Goal: Task Accomplishment & Management: Use online tool/utility

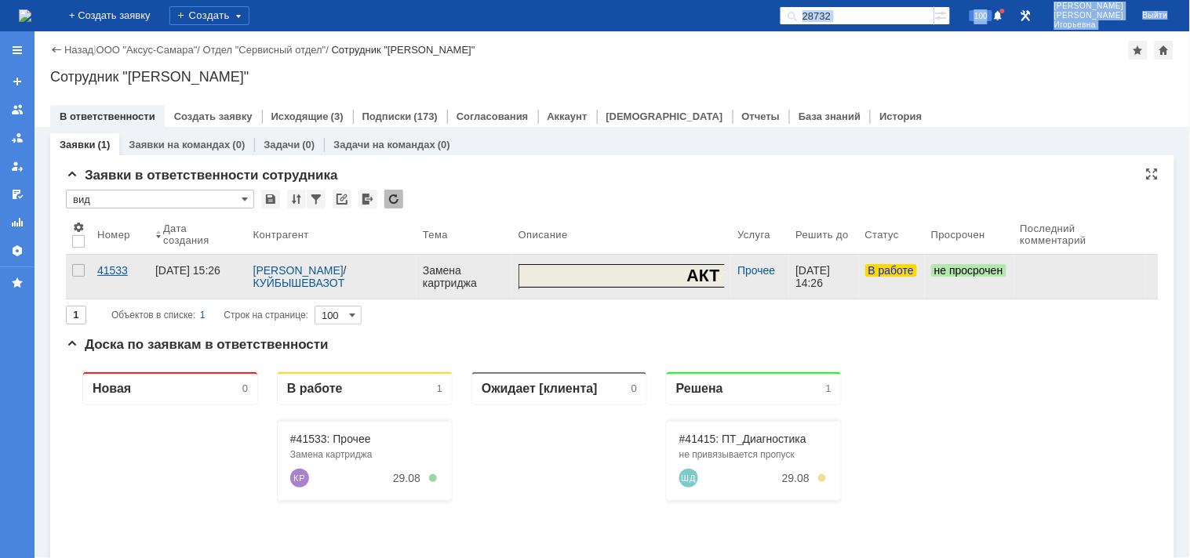
click at [107, 271] on div "41533" at bounding box center [119, 270] width 45 height 13
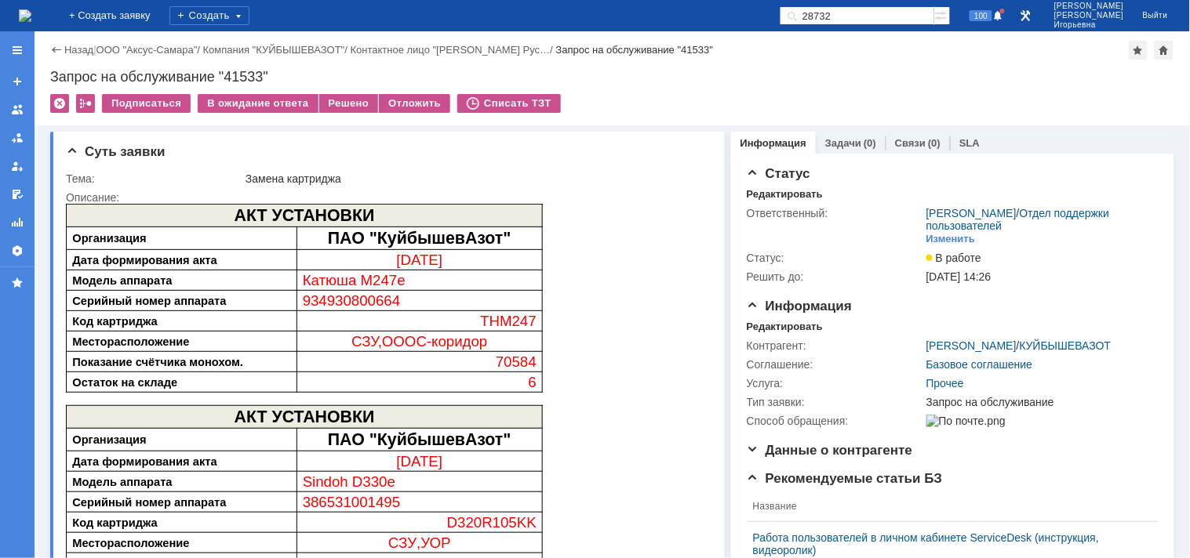
click at [246, 73] on div "Запрос на обслуживание "41533"" at bounding box center [612, 77] width 1124 height 16
copy div "41533"
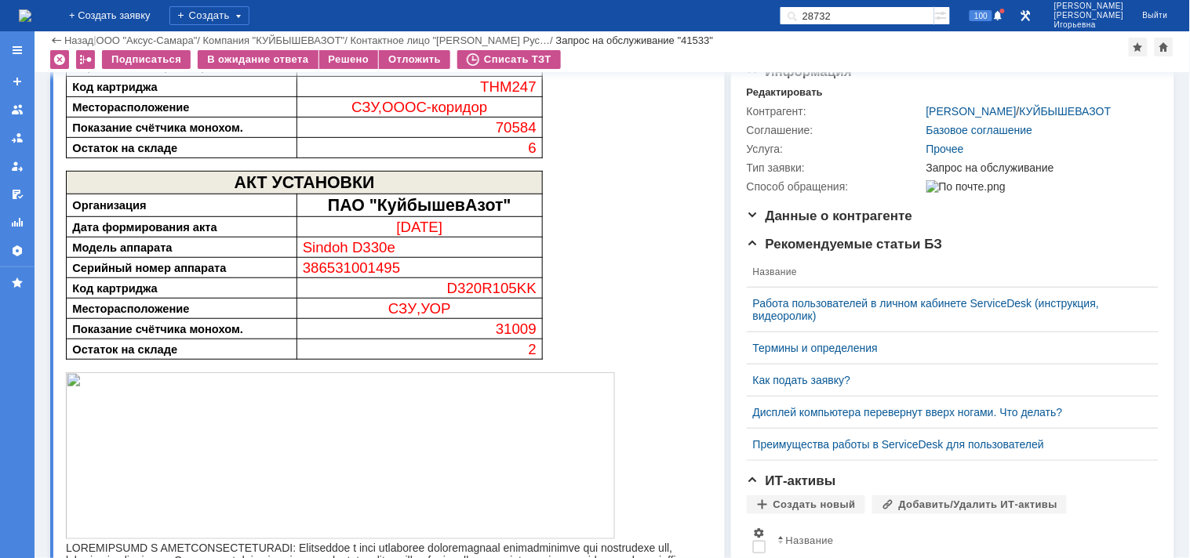
scroll to position [174, 0]
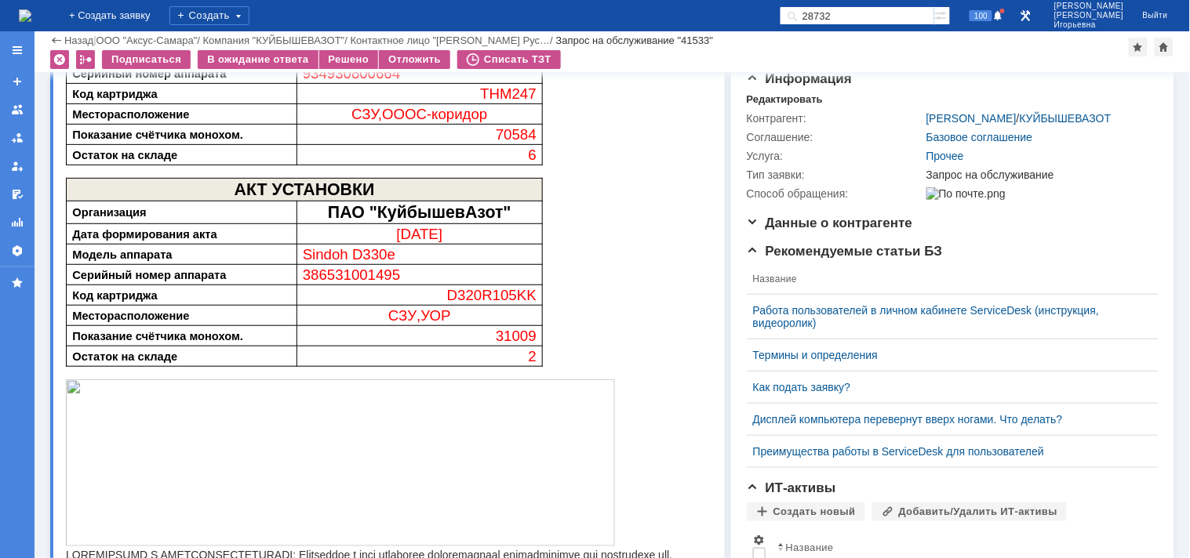
click at [372, 278] on span "386531001495" at bounding box center [351, 275] width 98 height 16
copy span "386531001495"
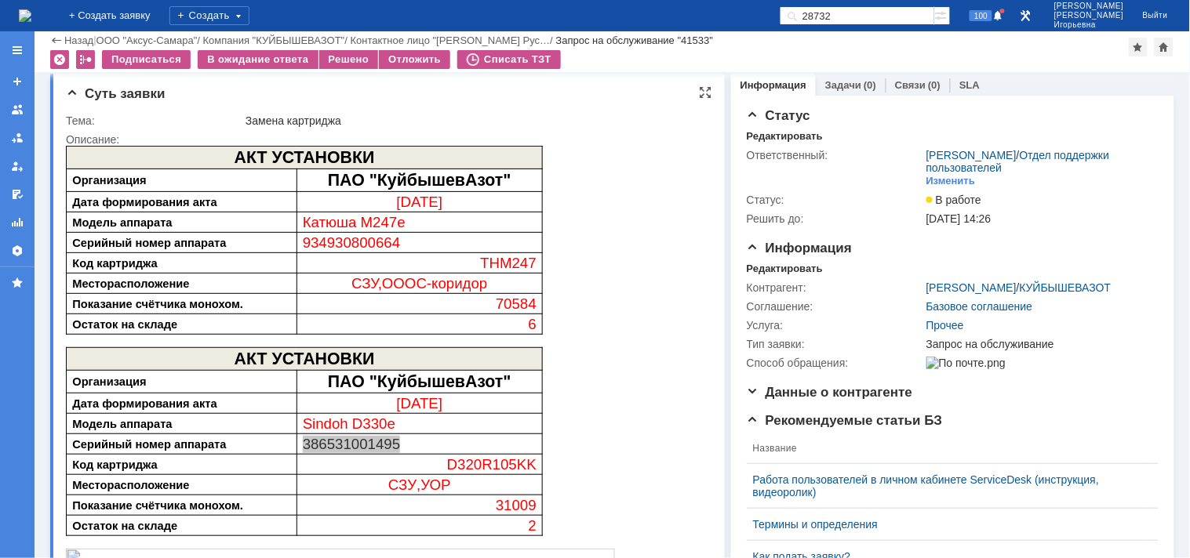
scroll to position [0, 0]
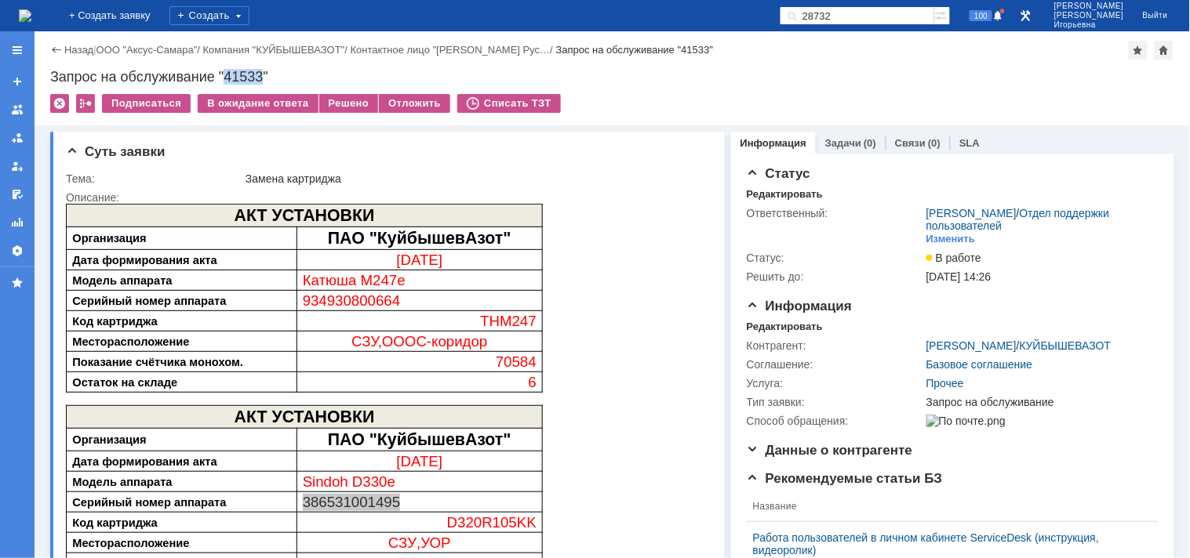
copy span "386531001495"
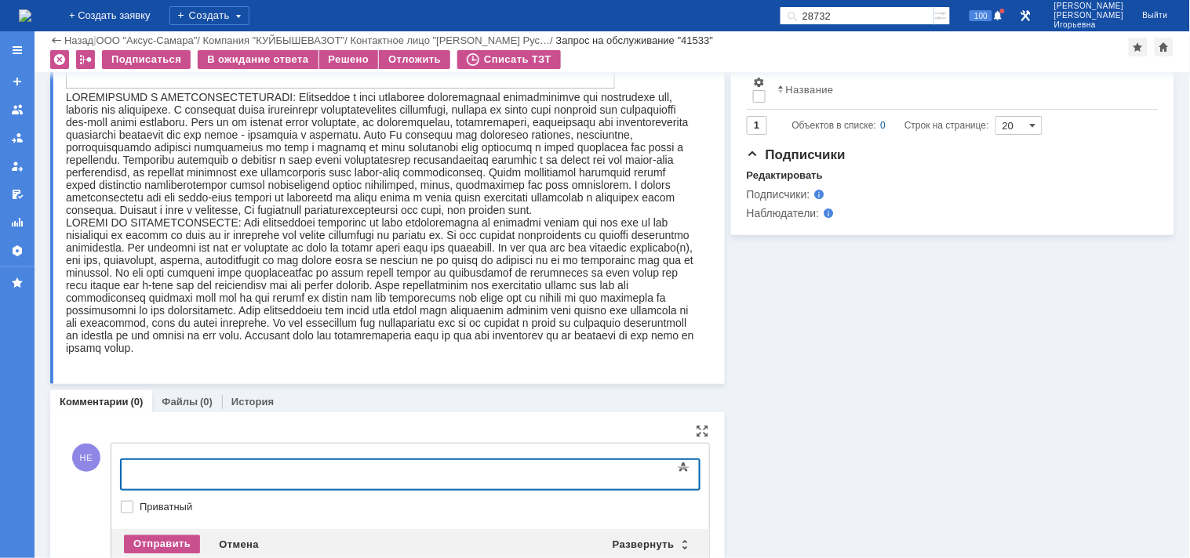
scroll to position [671, 0]
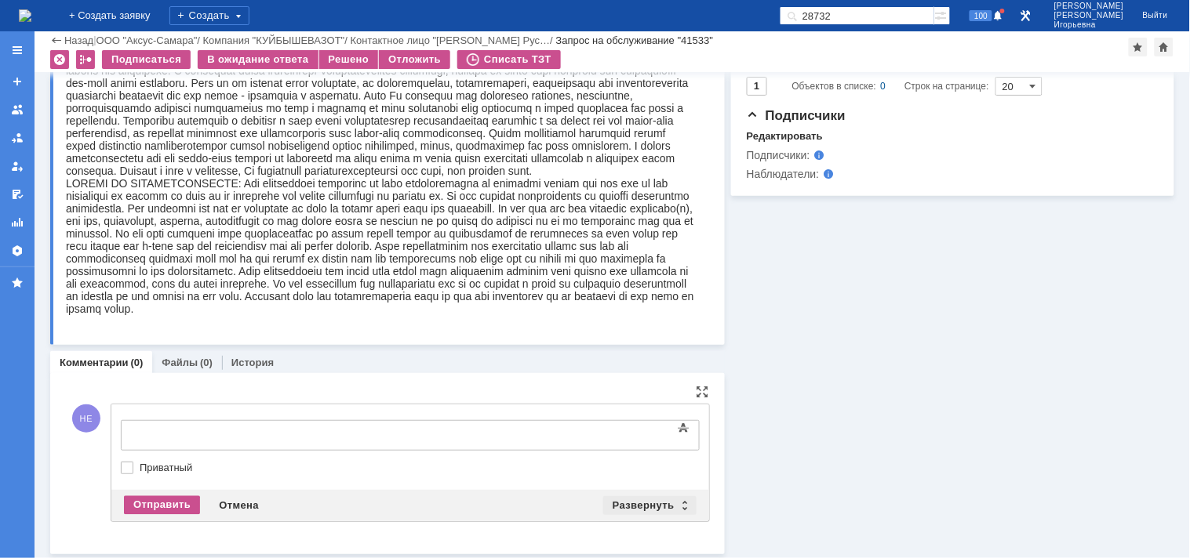
click at [678, 502] on div "Развернуть" at bounding box center [649, 505] width 93 height 19
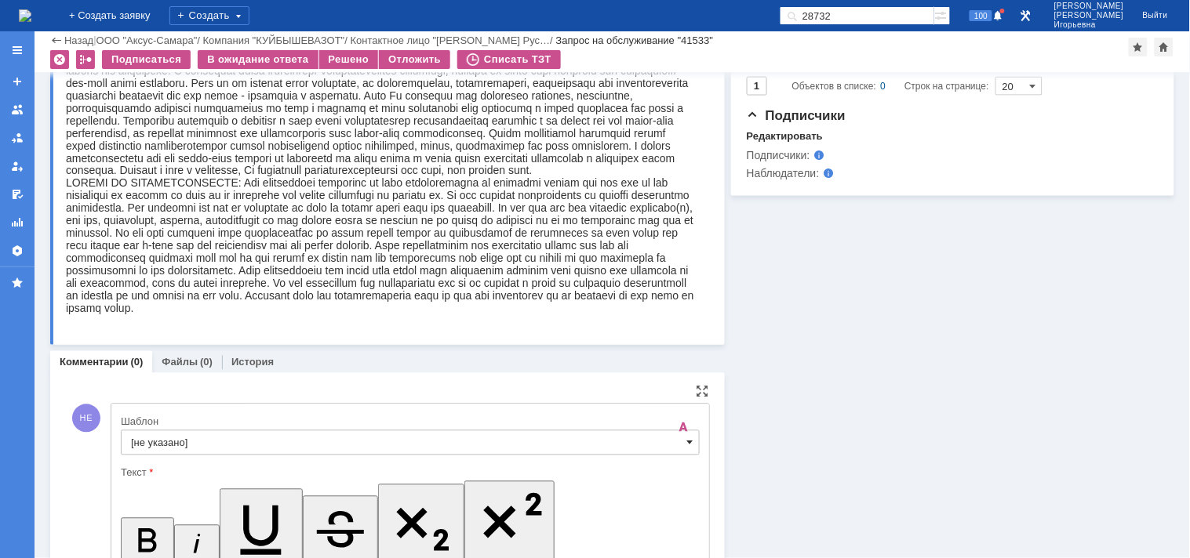
scroll to position [0, 0]
click at [687, 442] on span at bounding box center [690, 443] width 6 height 13
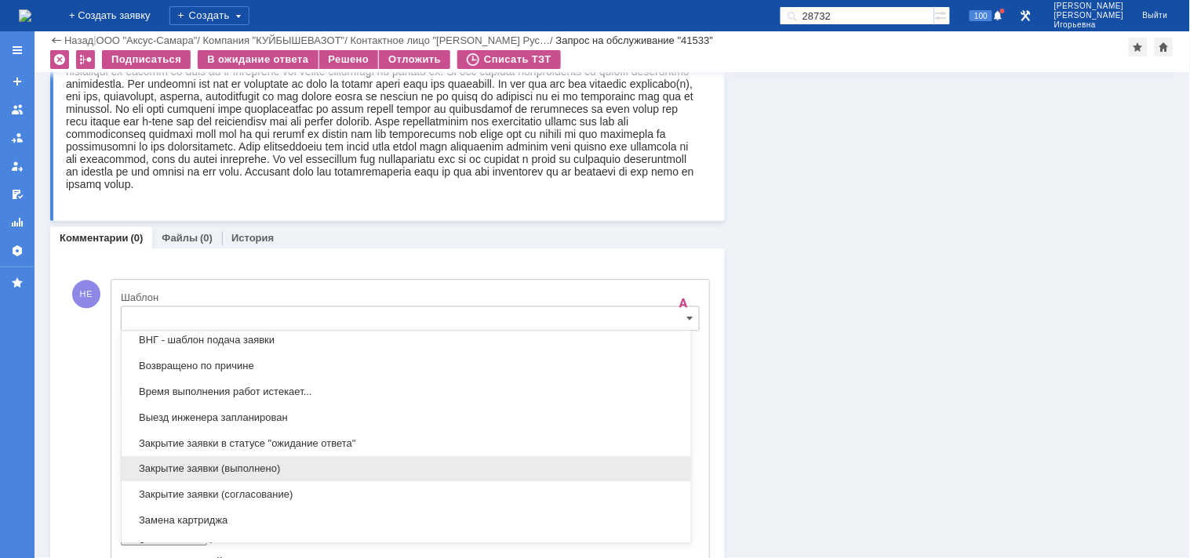
scroll to position [636, 0]
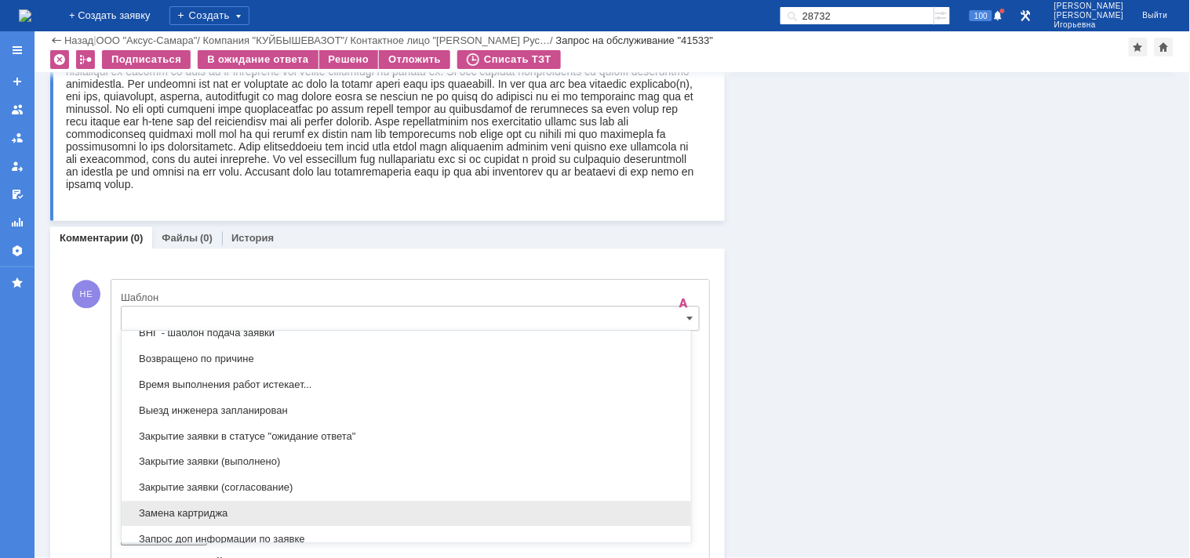
click at [161, 513] on span "Замена картриджа" at bounding box center [406, 514] width 551 height 13
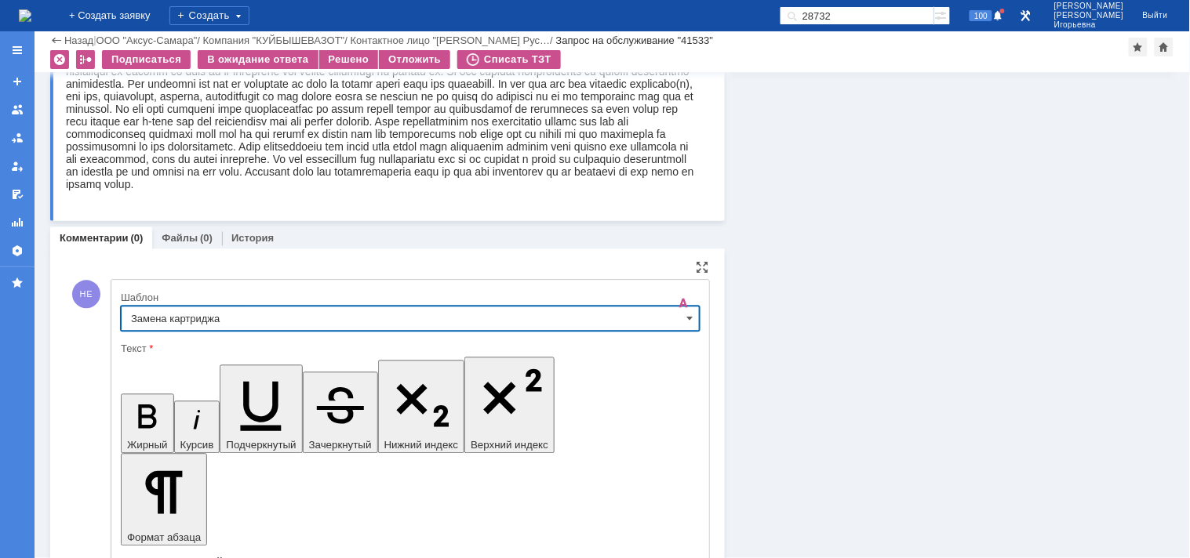
type input "Замена картриджа"
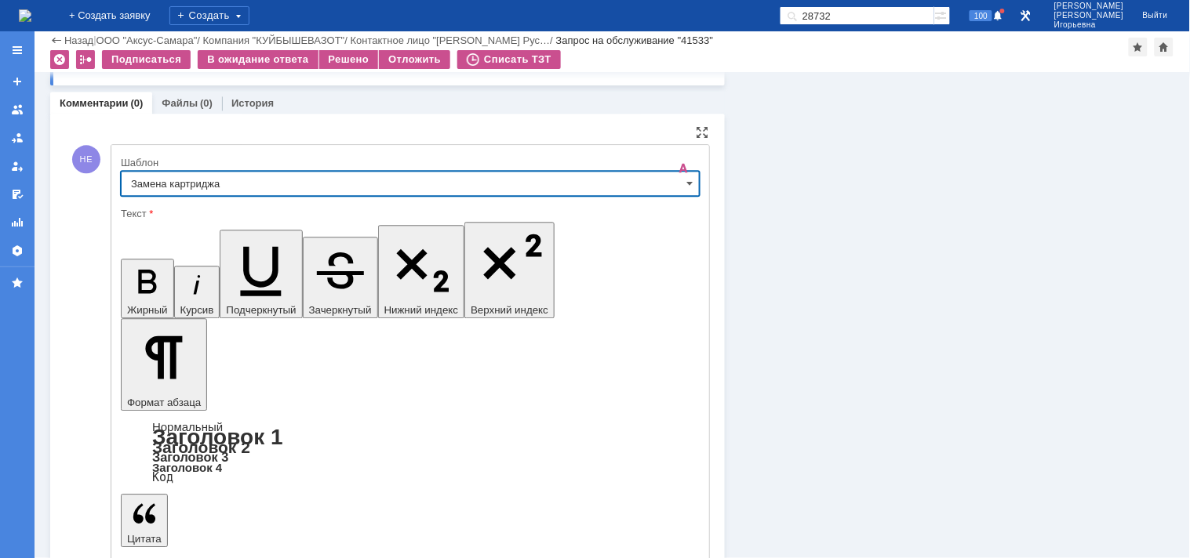
scroll to position [965, 0]
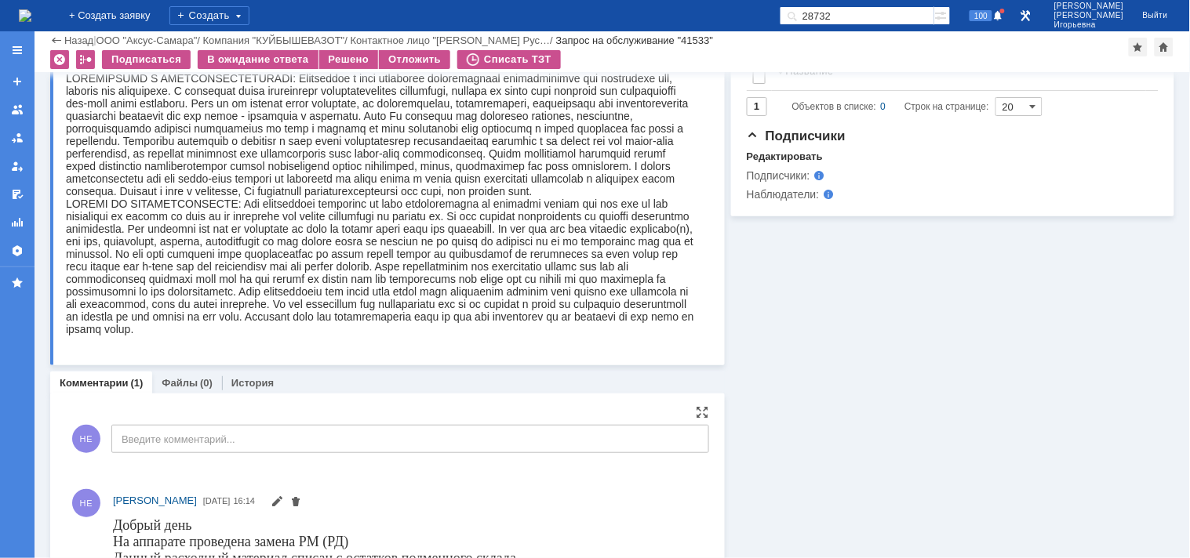
scroll to position [780, 0]
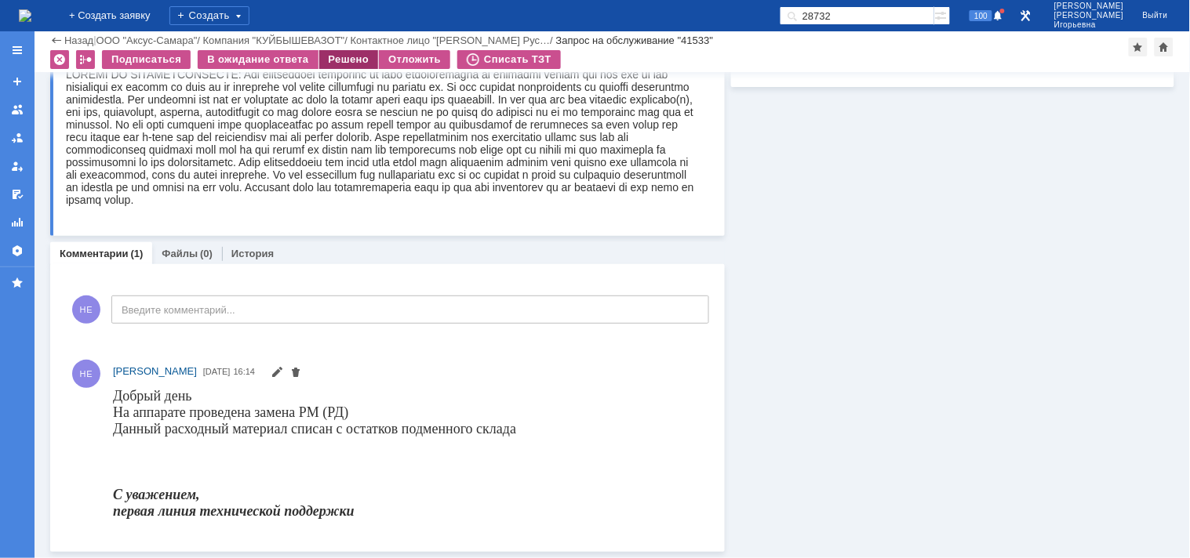
click at [351, 57] on div "Решено" at bounding box center [349, 59] width 60 height 19
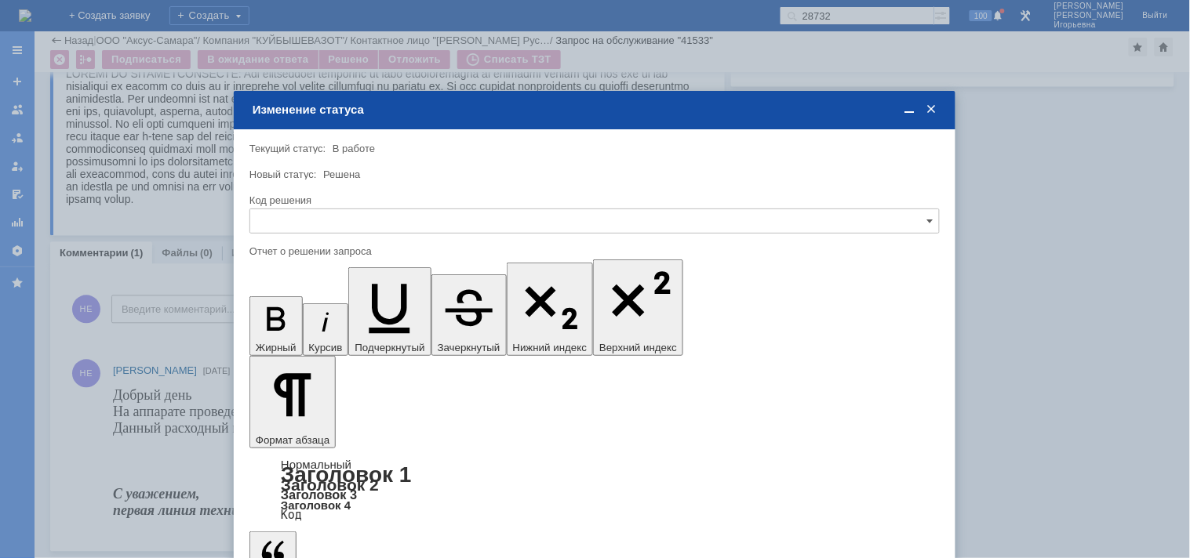
scroll to position [0, 0]
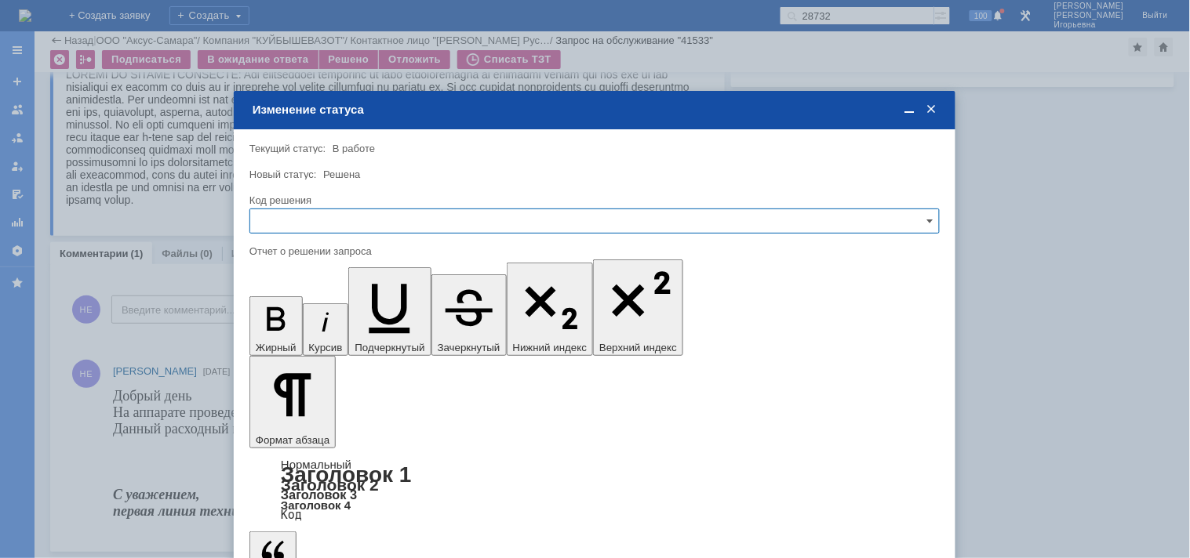
click at [311, 216] on input "text" at bounding box center [594, 221] width 690 height 25
click at [282, 322] on span "Решено" at bounding box center [595, 327] width 670 height 13
type input "Решено"
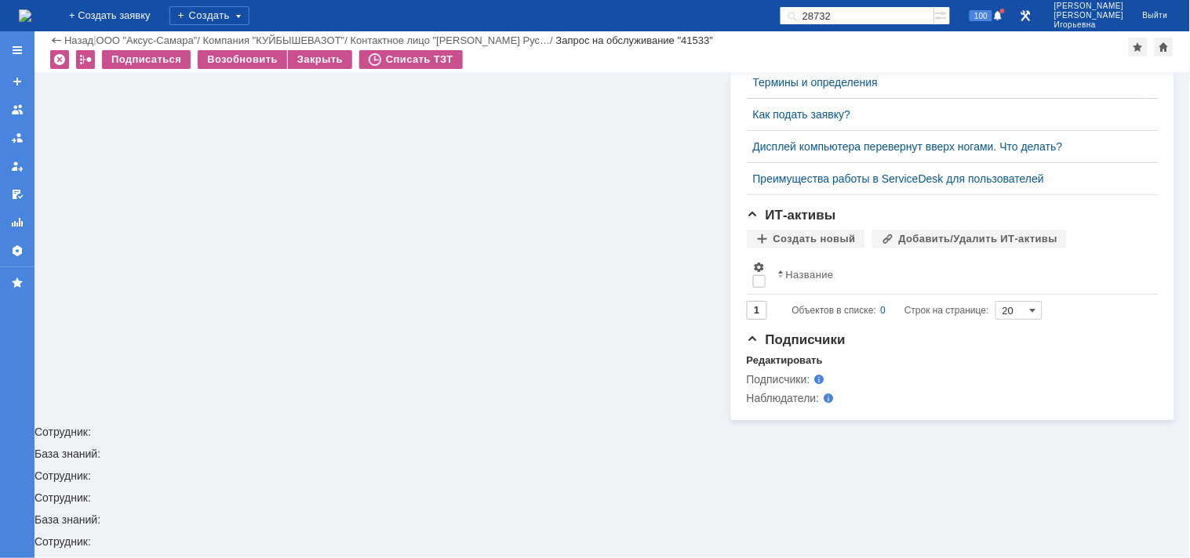
scroll to position [340, 0]
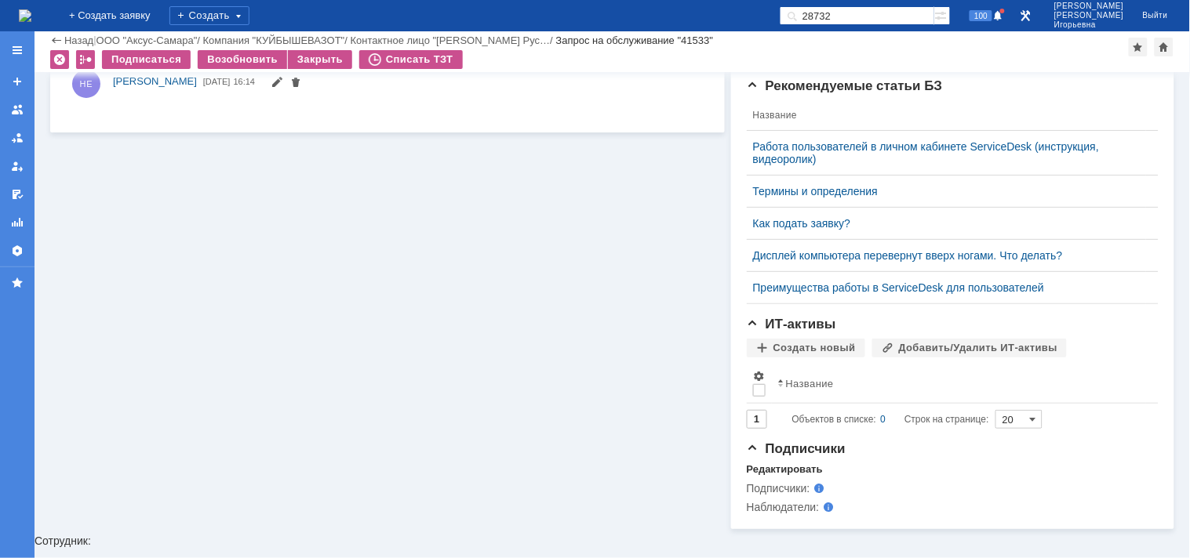
click at [31, 16] on img at bounding box center [25, 15] width 13 height 13
